Goal: Entertainment & Leisure: Consume media (video, audio)

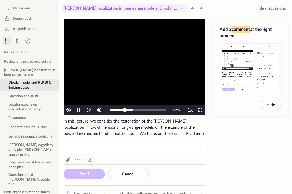
click at [177, 6] on span "Dipolar model and PLRBM: limiting cases" at bounding box center [197, 8] width 75 height 4
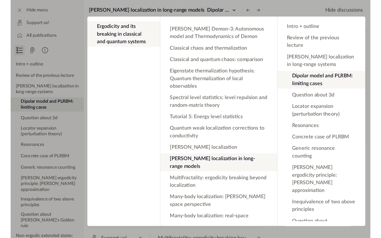
scroll to position [203, 0]
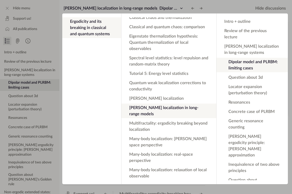
click at [175, 10] on app-backdrop at bounding box center [146, 97] width 292 height 194
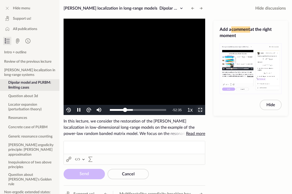
click at [201, 110] on span "Video Player" at bounding box center [201, 110] width 0 height 0
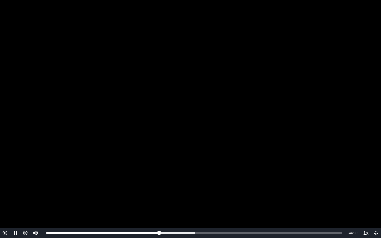
click at [5, 194] on img "Video Player" at bounding box center [5, 233] width 6 height 6
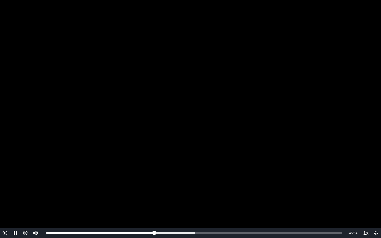
click at [5, 194] on img "Video Player" at bounding box center [5, 233] width 6 height 6
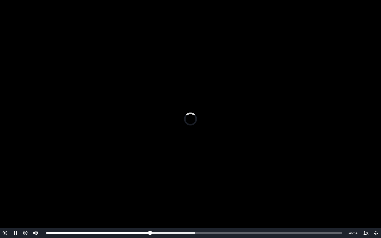
click at [5, 194] on img "Video Player" at bounding box center [5, 233] width 6 height 6
click at [265, 76] on video "To view this video please enable JavaScript, and consider upgrading to a web br…" at bounding box center [190, 119] width 381 height 238
click at [183, 155] on video "To view this video please enable JavaScript, and consider upgrading to a web br…" at bounding box center [190, 119] width 381 height 238
click at [126, 122] on video "To view this video please enable JavaScript, and consider upgrading to a web br…" at bounding box center [190, 119] width 381 height 238
click at [13, 115] on video "To view this video please enable JavaScript, and consider upgrading to a web br…" at bounding box center [190, 119] width 381 height 238
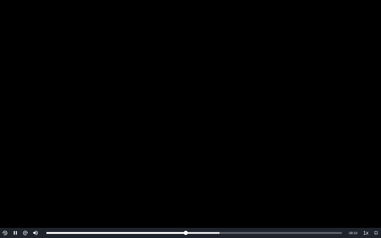
click at [64, 117] on video "To view this video please enable JavaScript, and consider upgrading to a web br…" at bounding box center [190, 119] width 381 height 238
click at [95, 124] on video "To view this video please enable JavaScript, and consider upgrading to a web br…" at bounding box center [190, 119] width 381 height 238
click at [163, 134] on video "To view this video please enable JavaScript, and consider upgrading to a web br…" at bounding box center [190, 119] width 381 height 238
click at [292, 88] on video "To view this video please enable JavaScript, and consider upgrading to a web br…" at bounding box center [190, 119] width 381 height 238
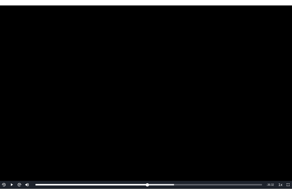
scroll to position [203, 0]
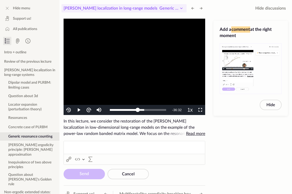
click at [161, 11] on span "[PERSON_NAME] localization in long-range models Generic resonance counting" at bounding box center [121, 8] width 115 height 6
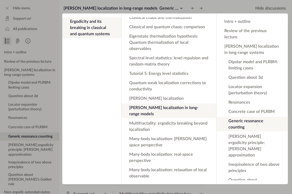
click at [83, 141] on app-contents "Ergodicity and its breaking in classical and quantum systems" at bounding box center [91, 98] width 59 height 163
click at [169, 10] on app-backdrop at bounding box center [146, 97] width 292 height 194
